Goal: Task Accomplishment & Management: Manage account settings

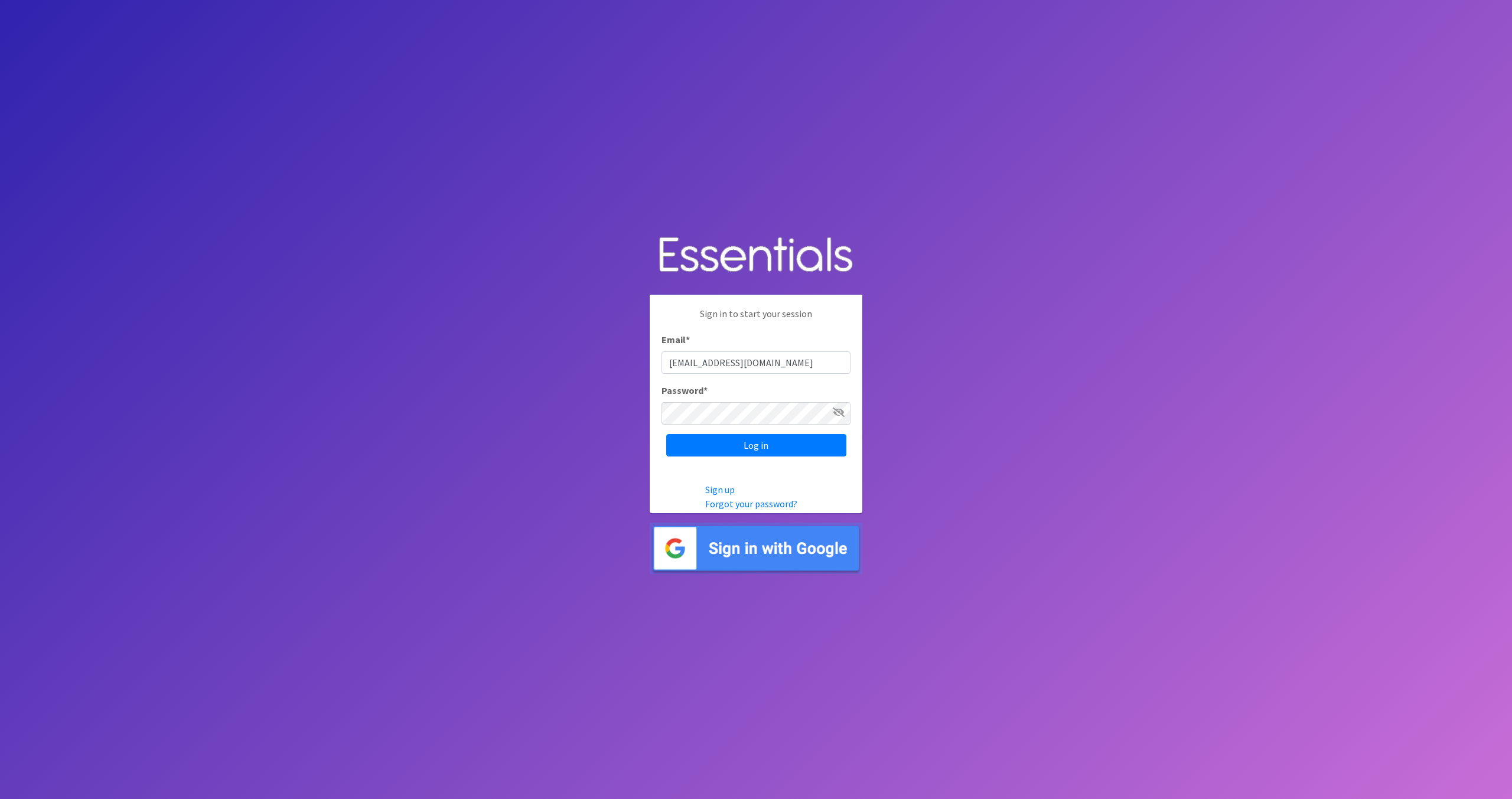
click at [733, 440] on input "Log in" at bounding box center [756, 444] width 180 height 22
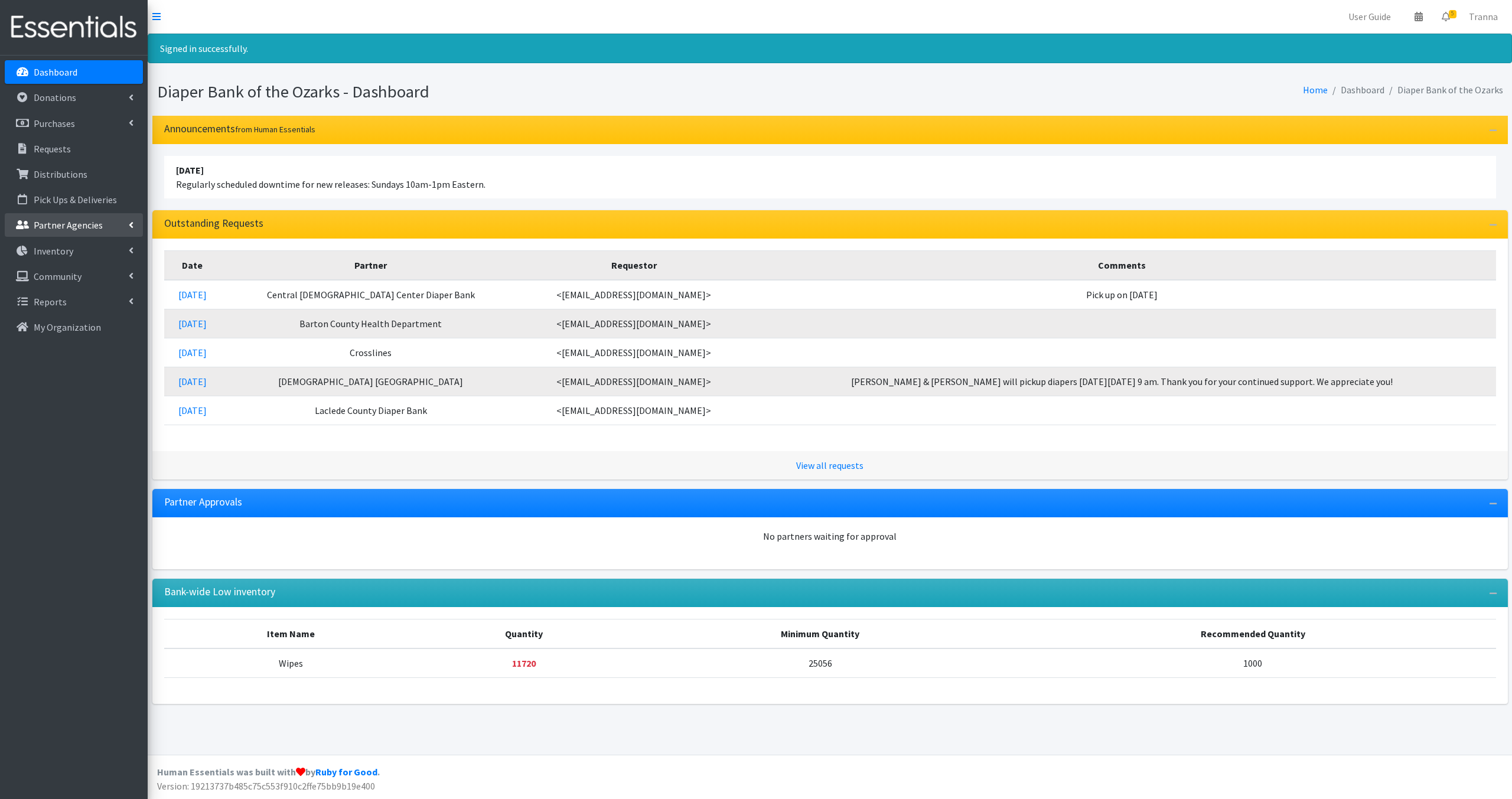
click at [77, 221] on p "Partner Agencies" at bounding box center [68, 225] width 69 height 12
click at [73, 249] on link "All Partners" at bounding box center [74, 251] width 138 height 24
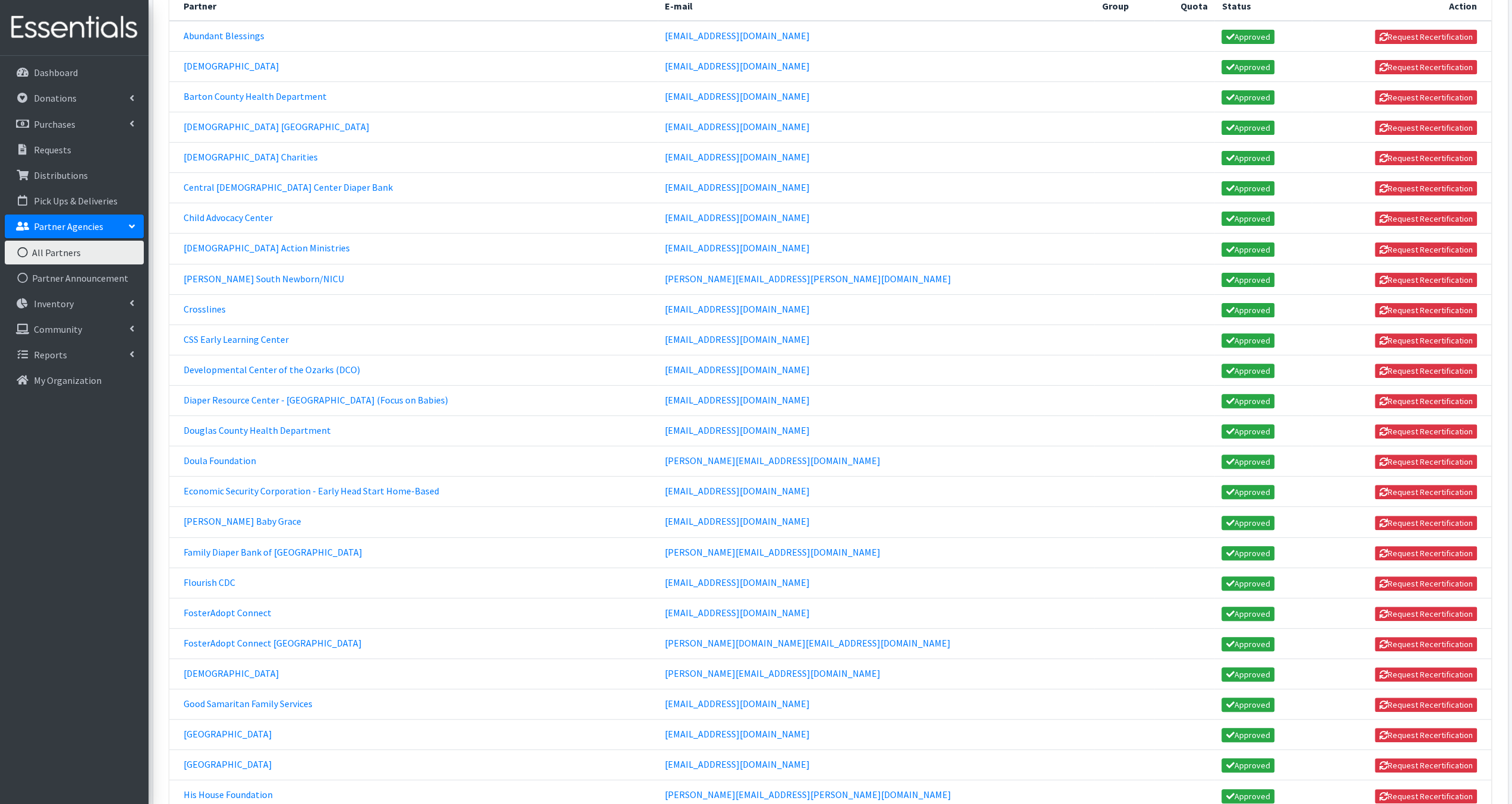
scroll to position [238, 0]
drag, startPoint x: 716, startPoint y: 357, endPoint x: 817, endPoint y: 356, distance: 101.0
click at [817, 356] on td "[EMAIL_ADDRESS][DOMAIN_NAME]" at bounding box center [875, 369] width 436 height 31
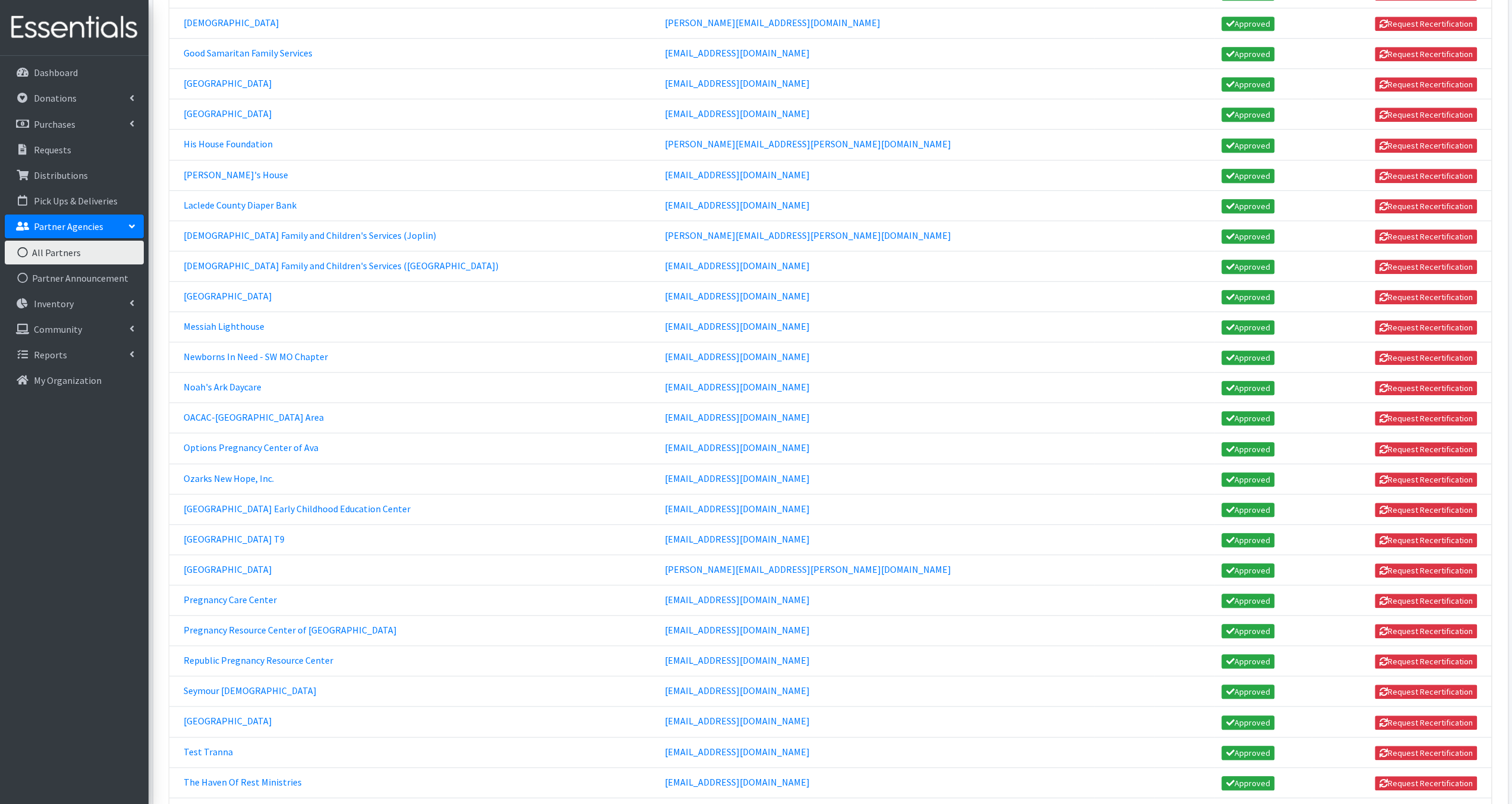
scroll to position [888, 0]
click at [235, 472] on link "Ozarks New Hope, Inc." at bounding box center [229, 478] width 90 height 12
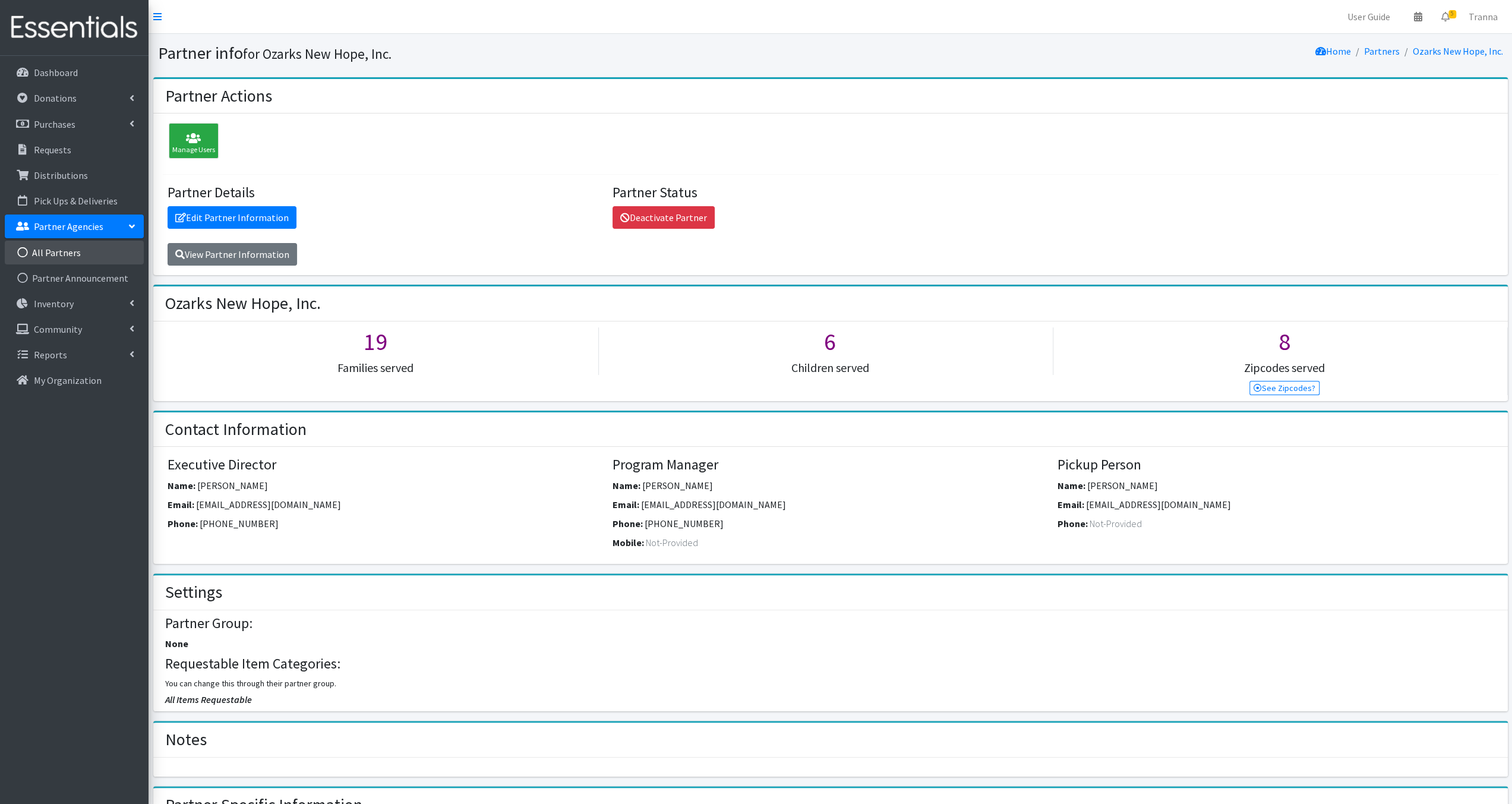
click at [77, 249] on link "All Partners" at bounding box center [75, 253] width 139 height 24
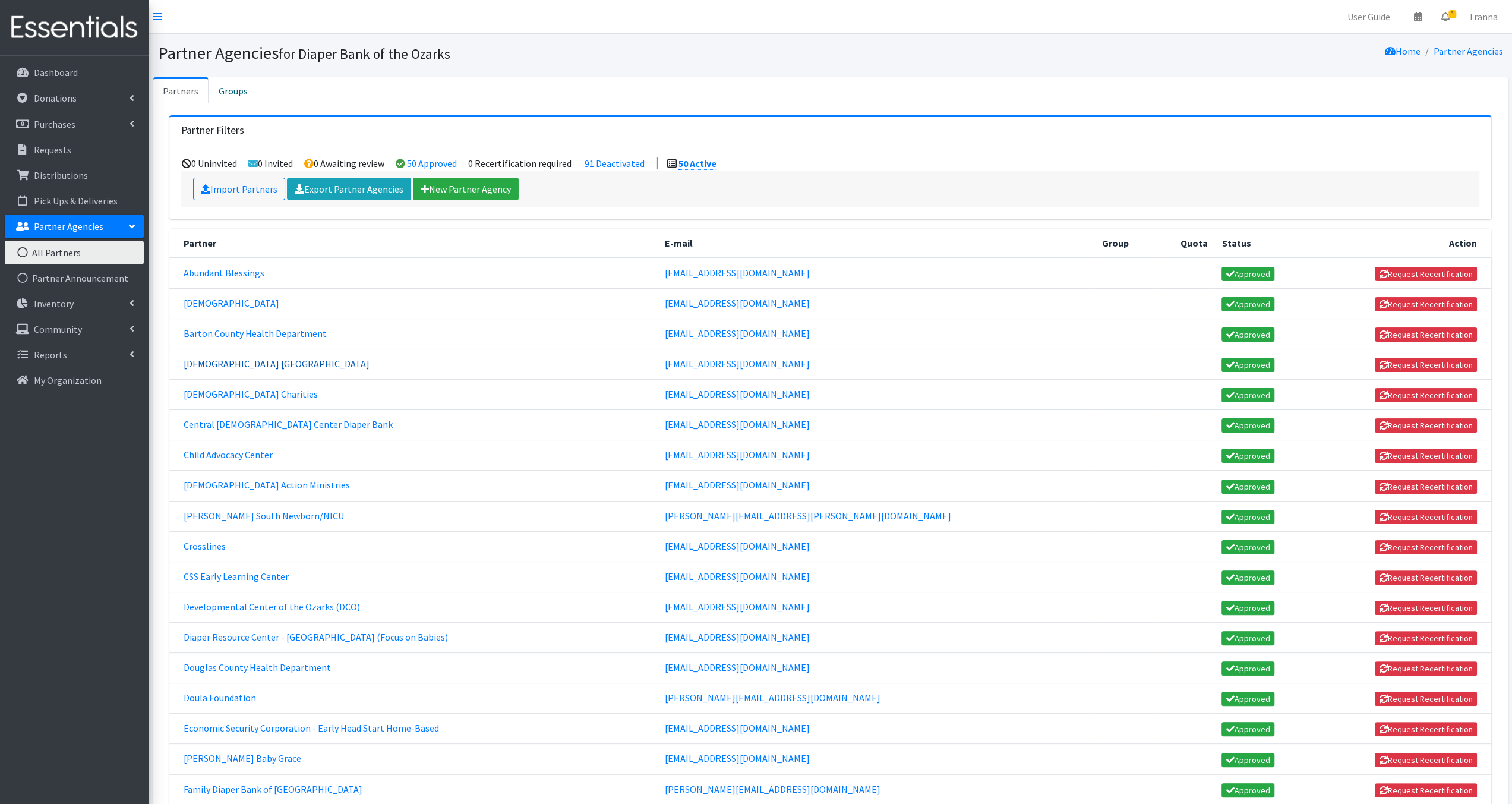
click at [249, 363] on link "[DEMOGRAPHIC_DATA] [GEOGRAPHIC_DATA]" at bounding box center [277, 363] width 186 height 12
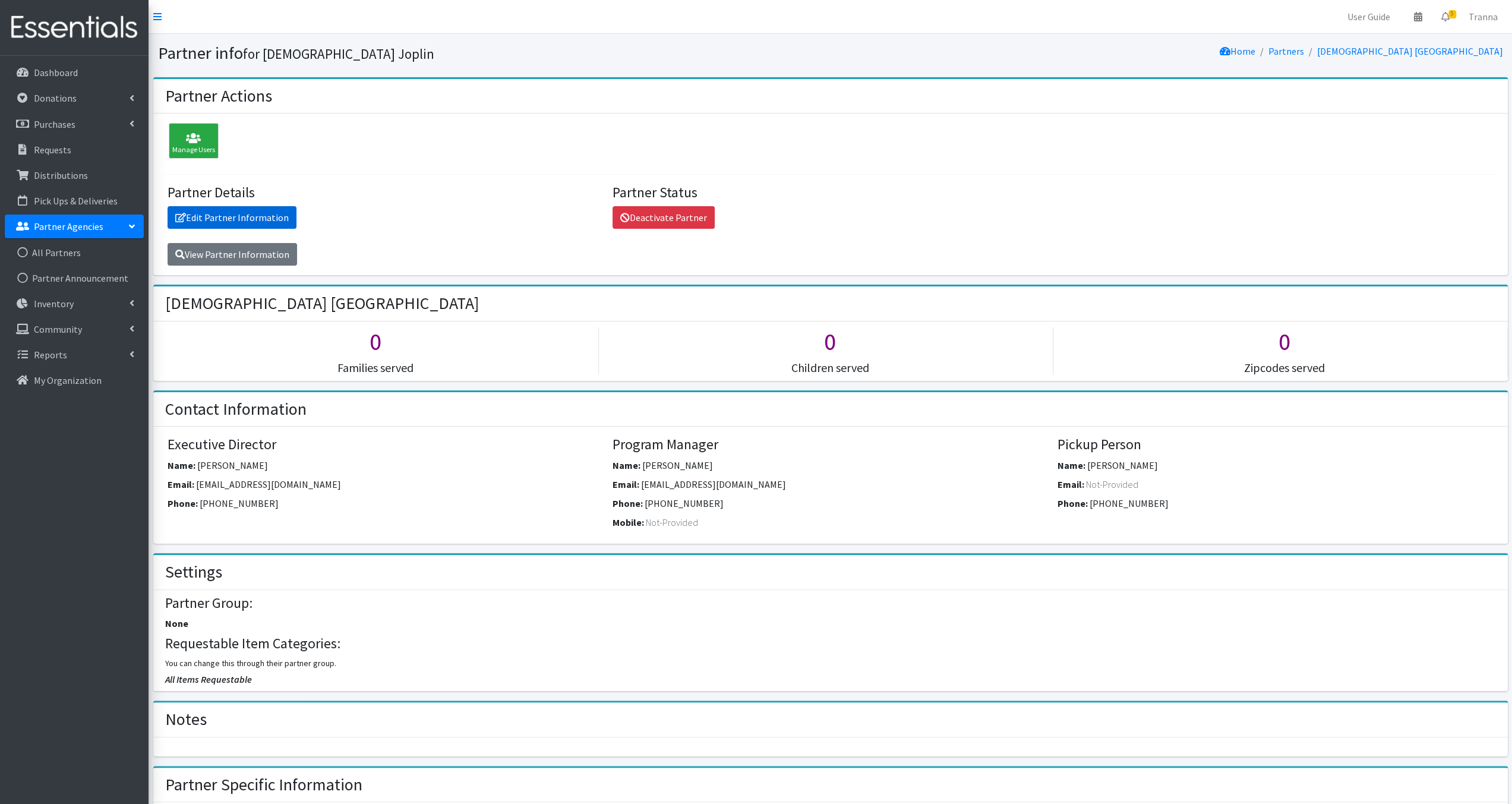
click at [233, 214] on link "Edit Partner Information" at bounding box center [232, 217] width 129 height 22
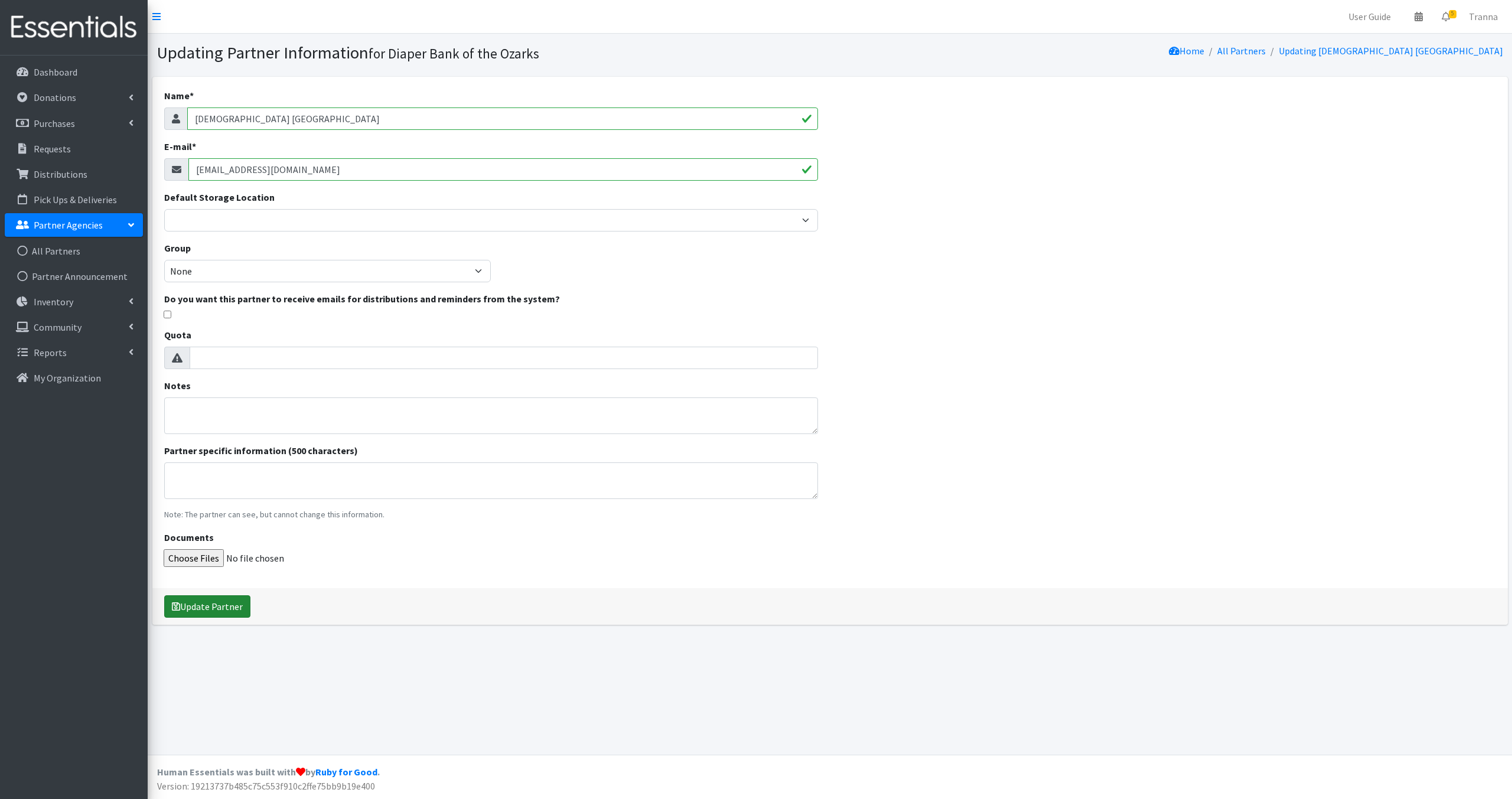
click at [216, 604] on button "Update Partner" at bounding box center [207, 606] width 86 height 22
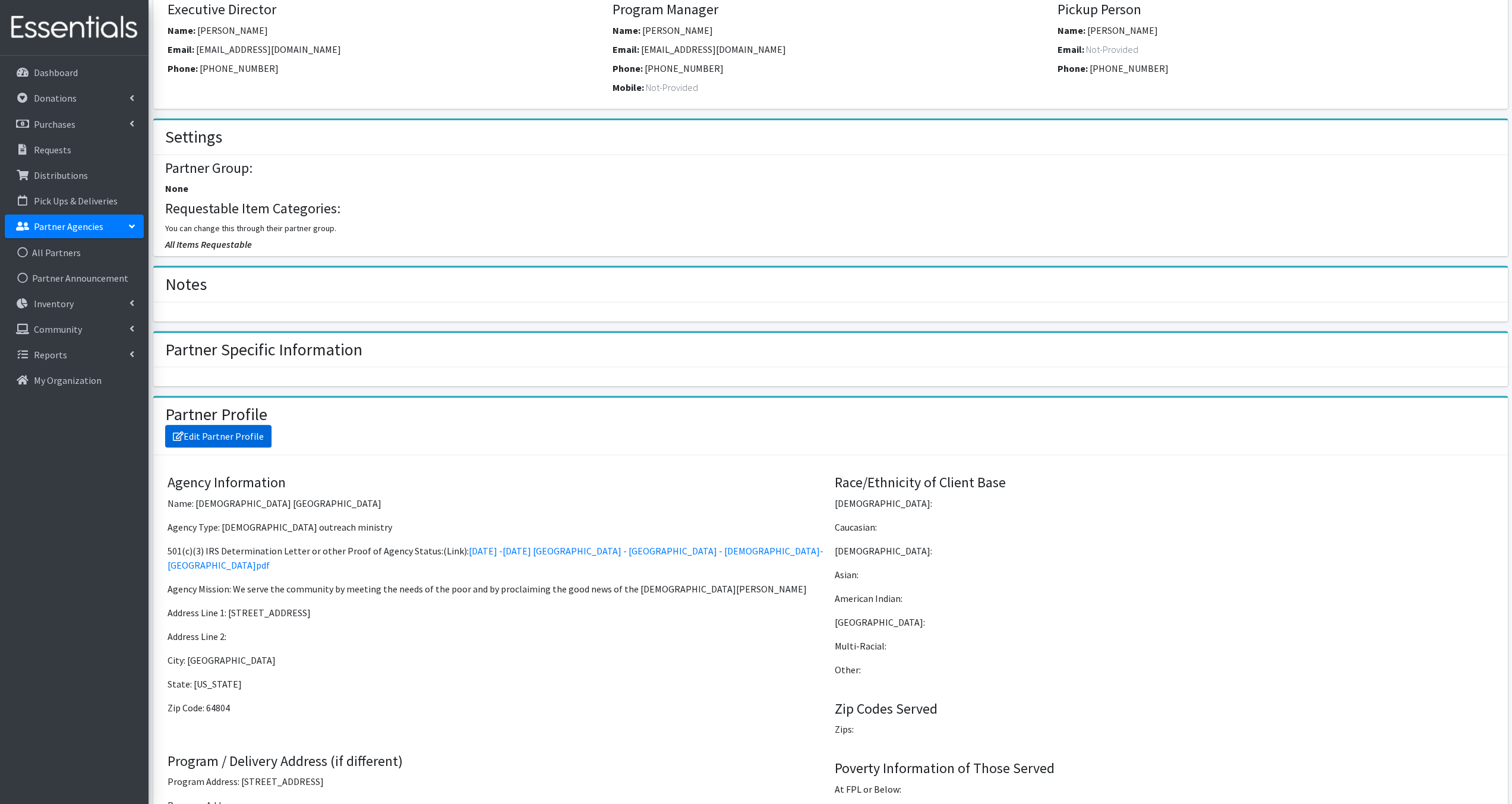
scroll to position [474, 0]
click at [243, 430] on link "Edit Partner Profile" at bounding box center [218, 435] width 106 height 22
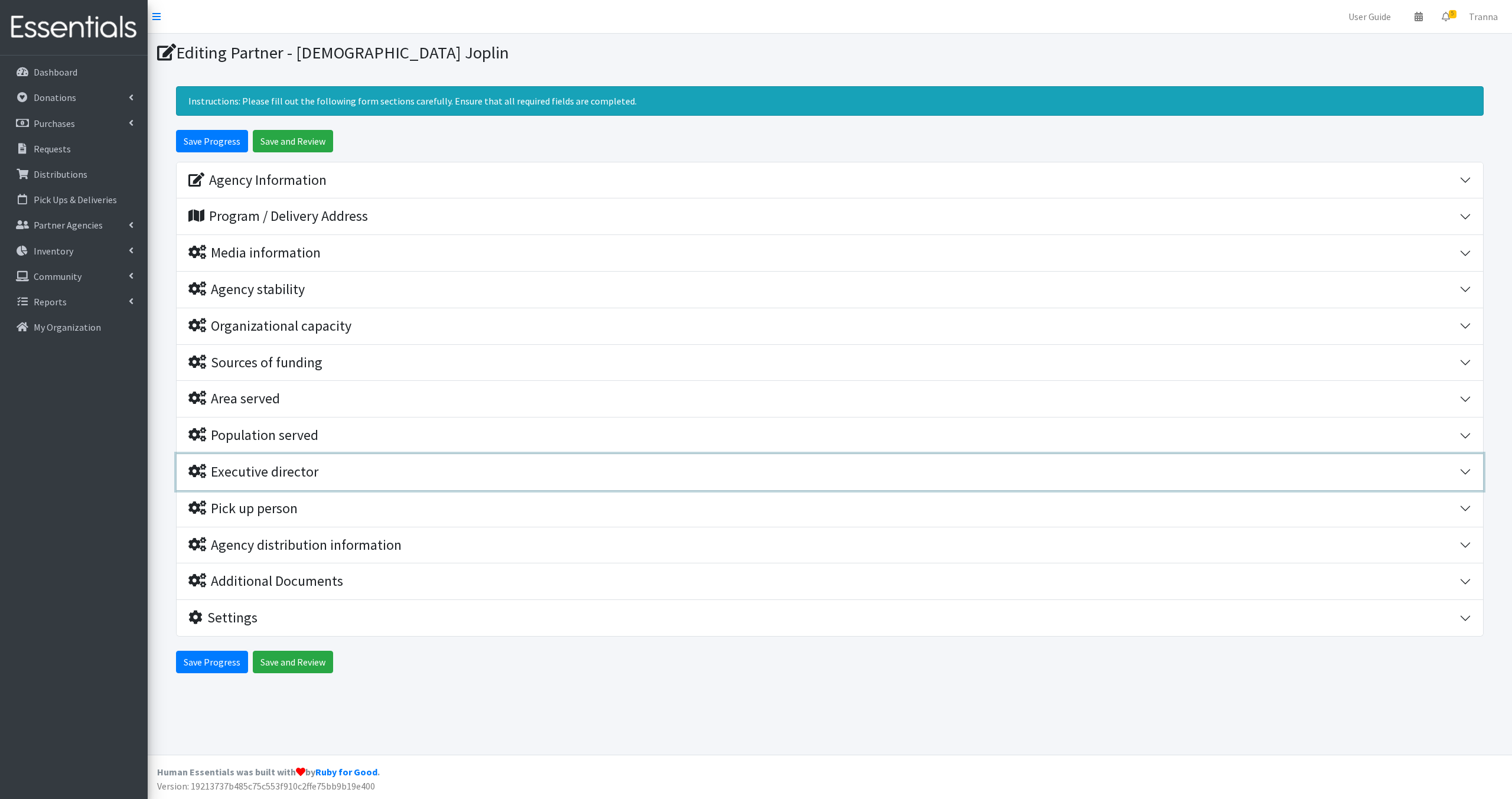
click at [291, 469] on div "Executive director" at bounding box center [254, 472] width 130 height 17
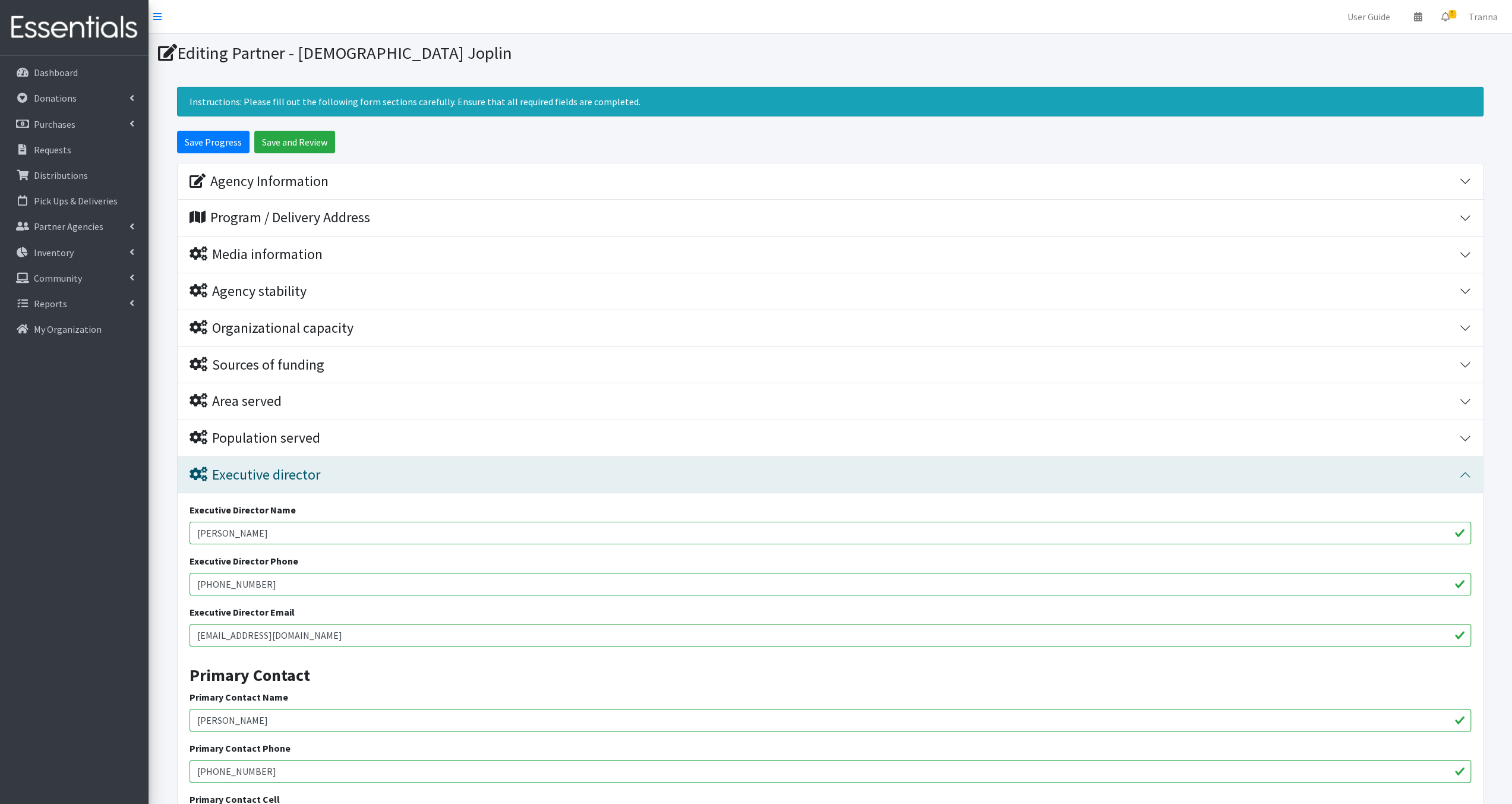
drag, startPoint x: 260, startPoint y: 527, endPoint x: 194, endPoint y: 530, distance: 66.1
click at [194, 530] on input "[PERSON_NAME]" at bounding box center [831, 532] width 1282 height 22
type input "[PERSON_NAME]"
drag, startPoint x: 253, startPoint y: 580, endPoint x: 191, endPoint y: 580, distance: 62.0
click at [191, 580] on input "[PHONE_NUMBER]" at bounding box center [831, 584] width 1282 height 22
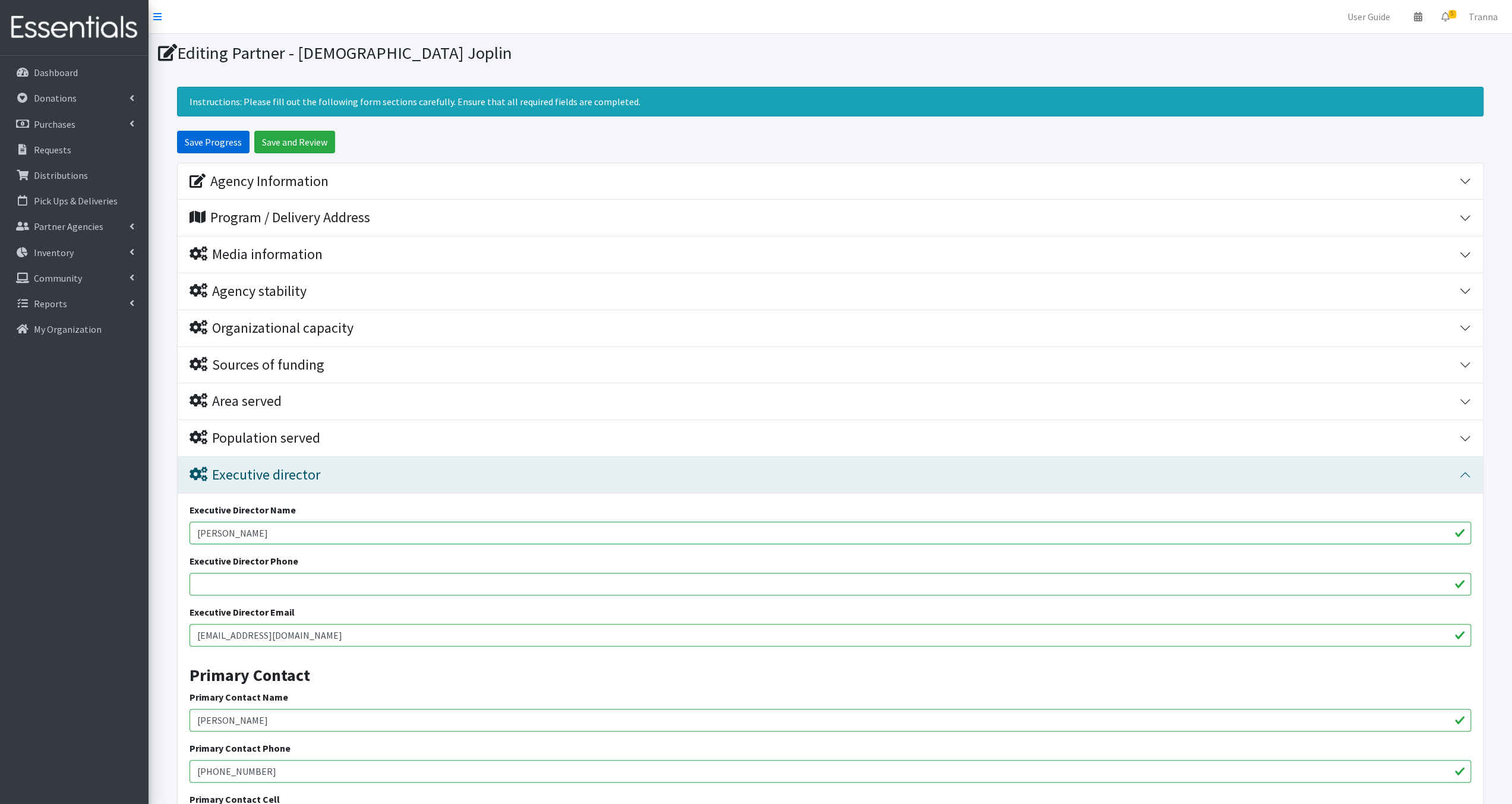
click at [211, 138] on input "Save Progress" at bounding box center [214, 142] width 73 height 22
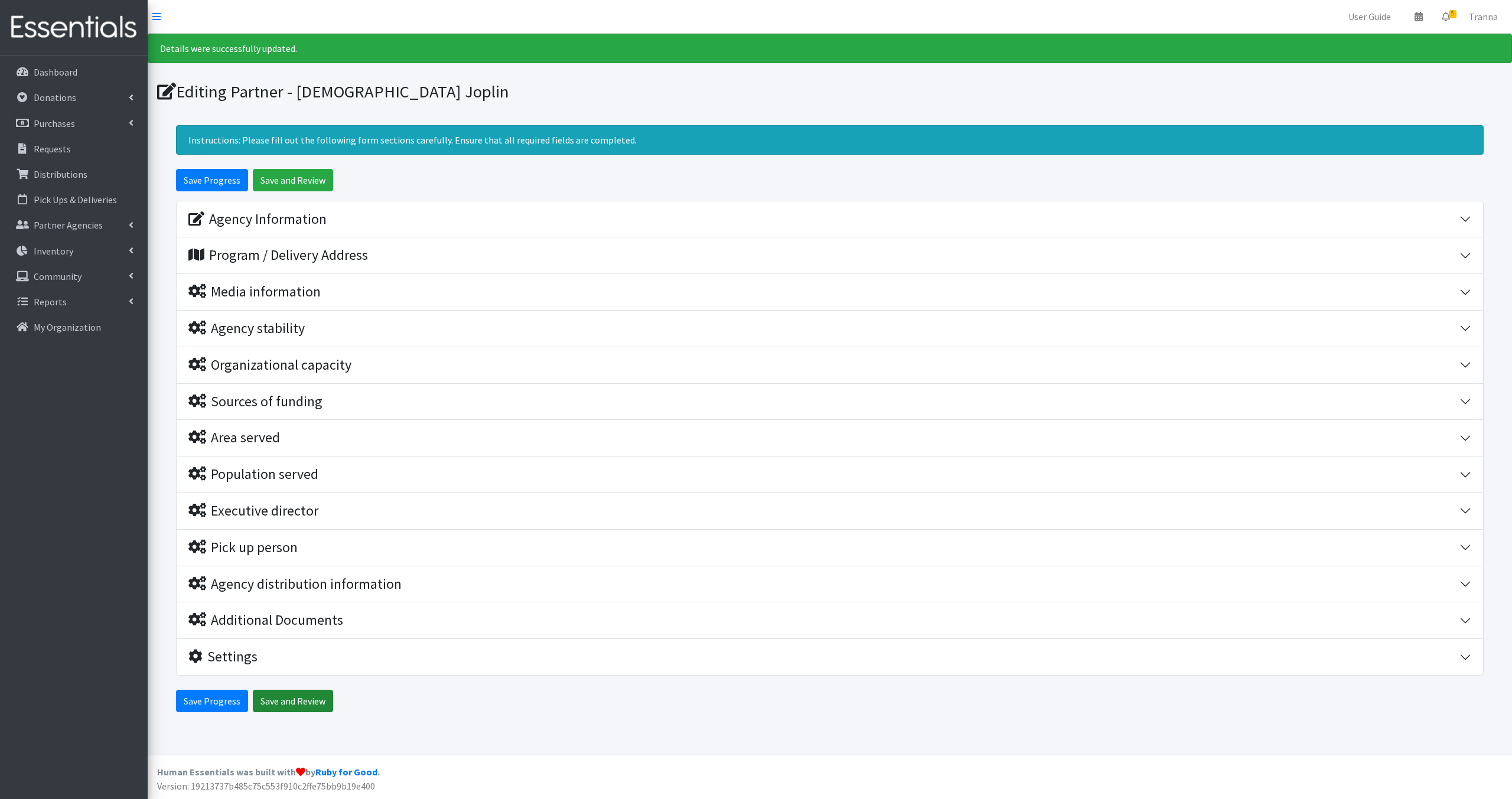
click at [306, 691] on input "Save and Review" at bounding box center [293, 700] width 81 height 22
